Goal: Information Seeking & Learning: Check status

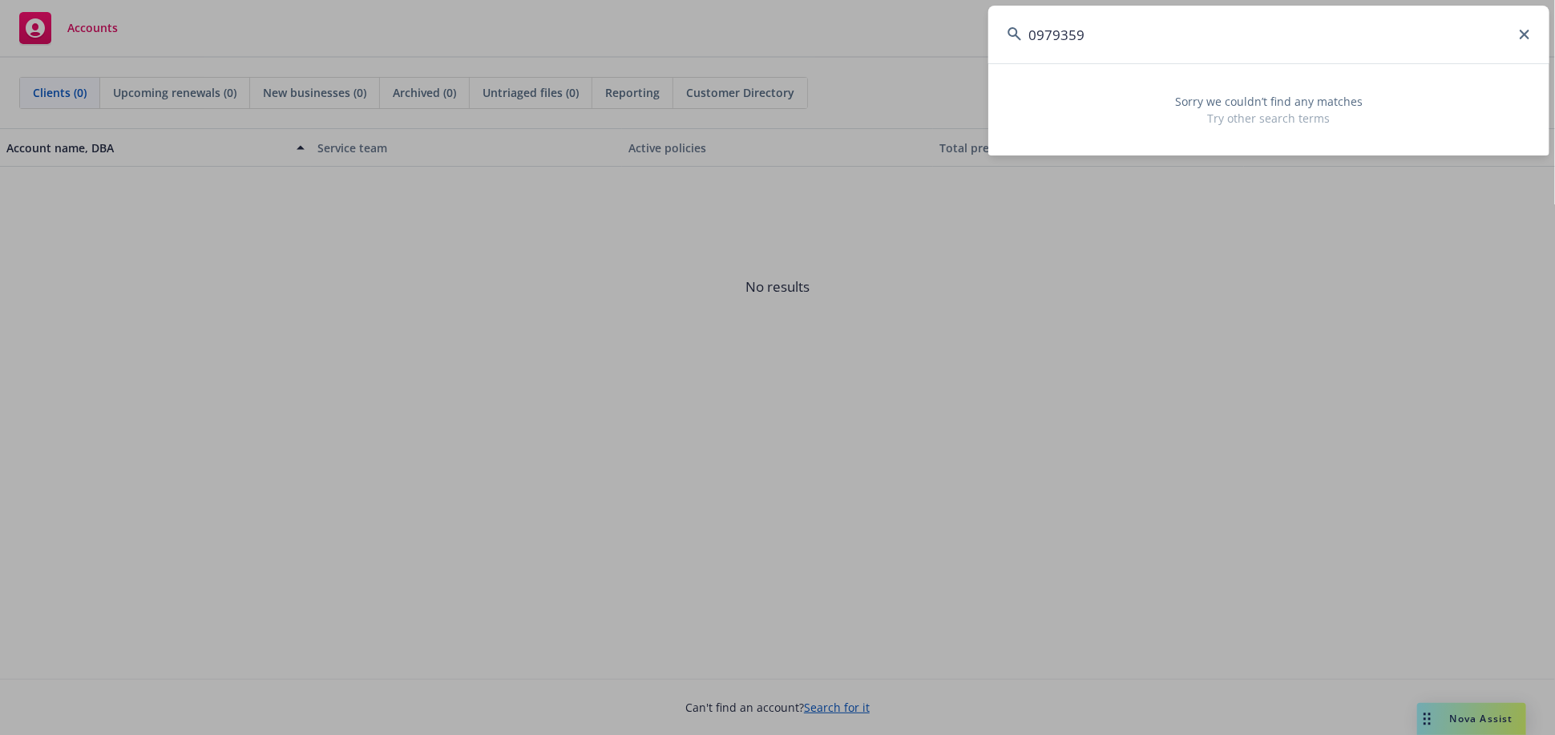
type input "0979359"
